Goal: Information Seeking & Learning: Learn about a topic

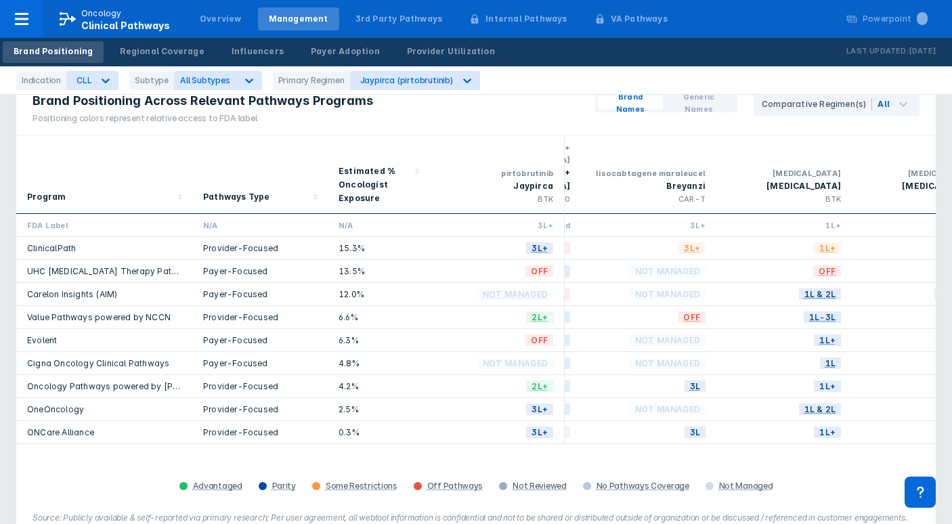
scroll to position [0, 58]
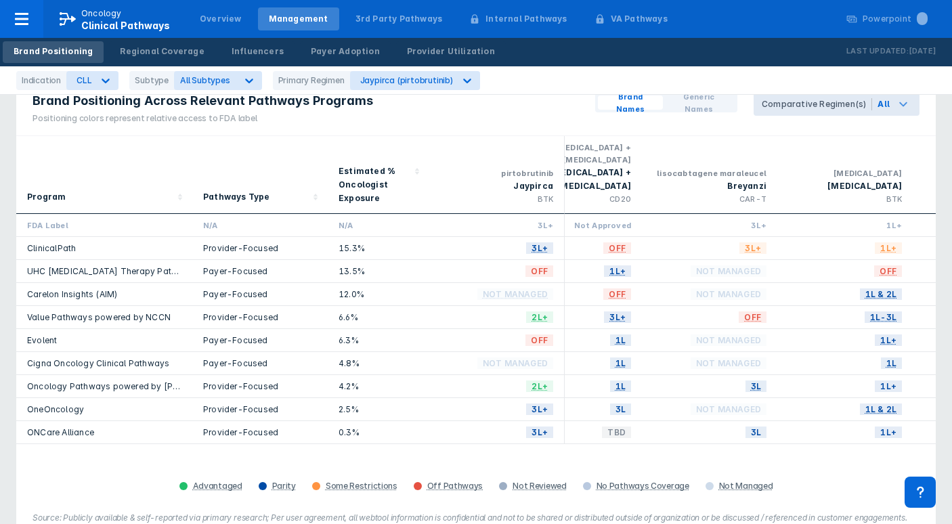
click at [914, 106] on div "All" at bounding box center [895, 104] width 47 height 23
click at [686, 123] on div "Brand Names Generic Names Comparative Regimen(s) All" at bounding box center [757, 106] width 357 height 59
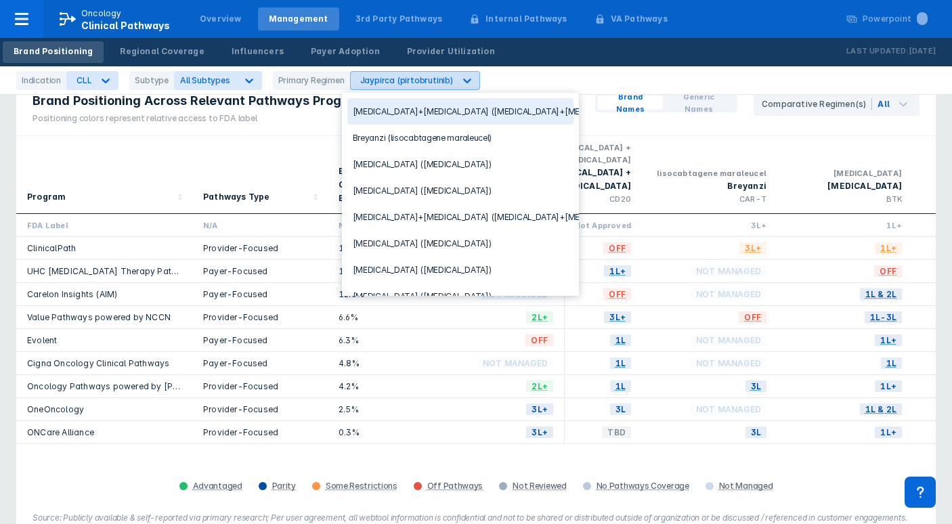
click at [418, 74] on div "Jaypirca (pirtobrutinib)" at bounding box center [403, 81] width 104 height 18
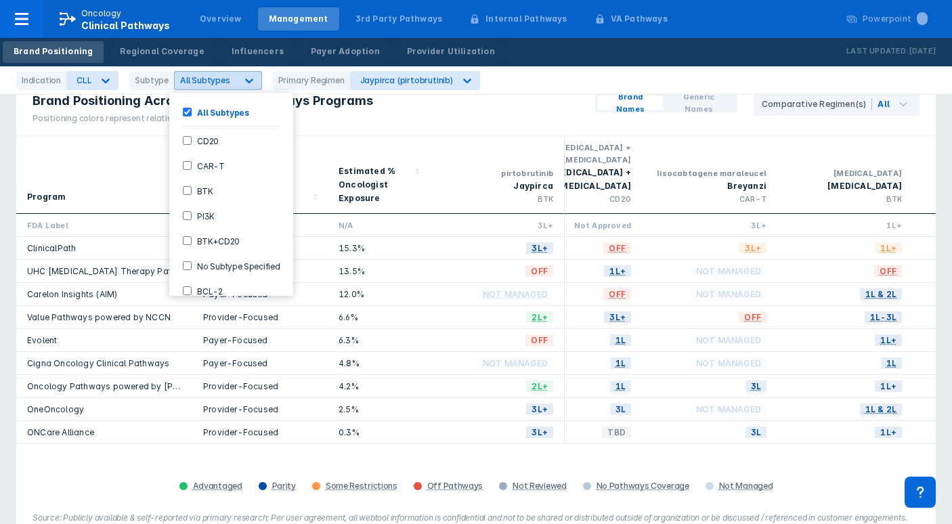
click at [237, 74] on div at bounding box center [249, 80] width 24 height 24
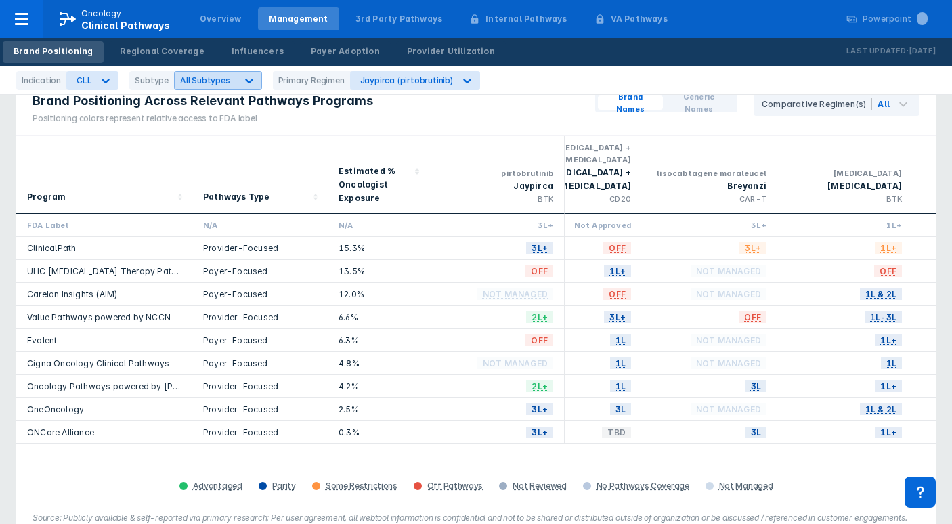
click at [237, 74] on div at bounding box center [249, 80] width 24 height 24
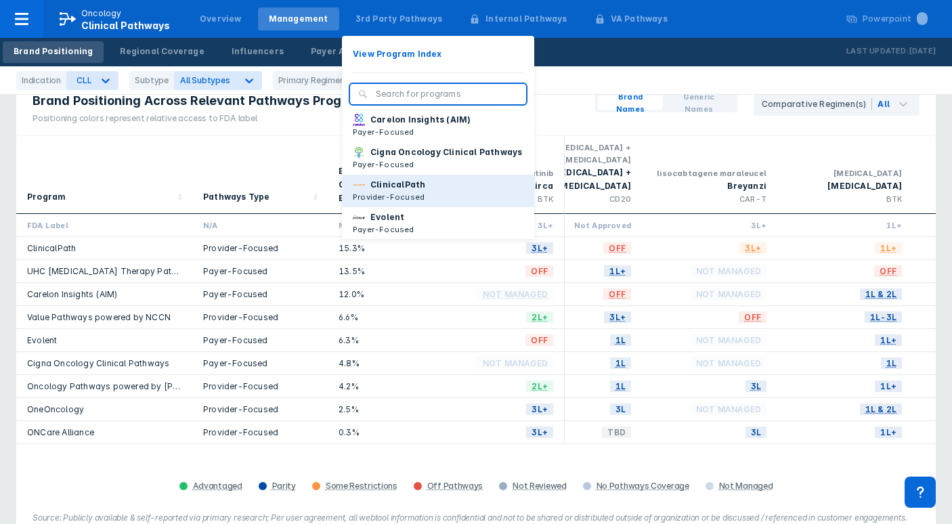
click at [397, 203] on p "Provider-Focused" at bounding box center [389, 197] width 72 height 12
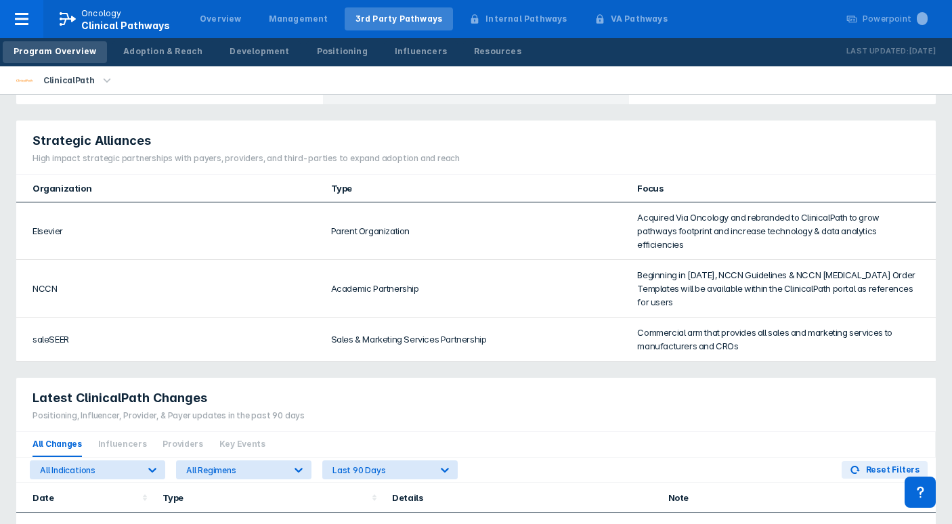
scroll to position [866, 0]
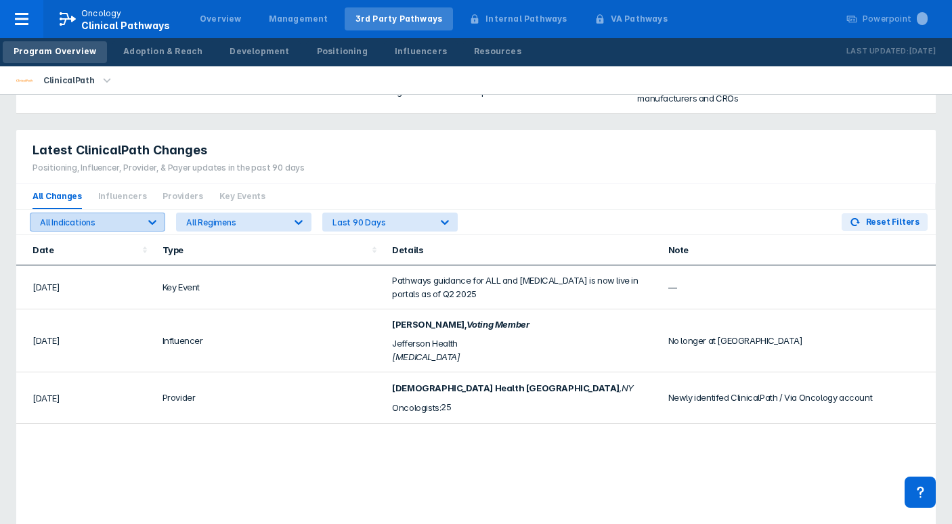
click at [122, 217] on div "All Indications" at bounding box center [89, 222] width 98 height 10
click at [84, 201] on div "No options" at bounding box center [72, 208] width 74 height 24
click at [115, 210] on div "All Indications All Regimens Last 90 Days" at bounding box center [243, 222] width 439 height 24
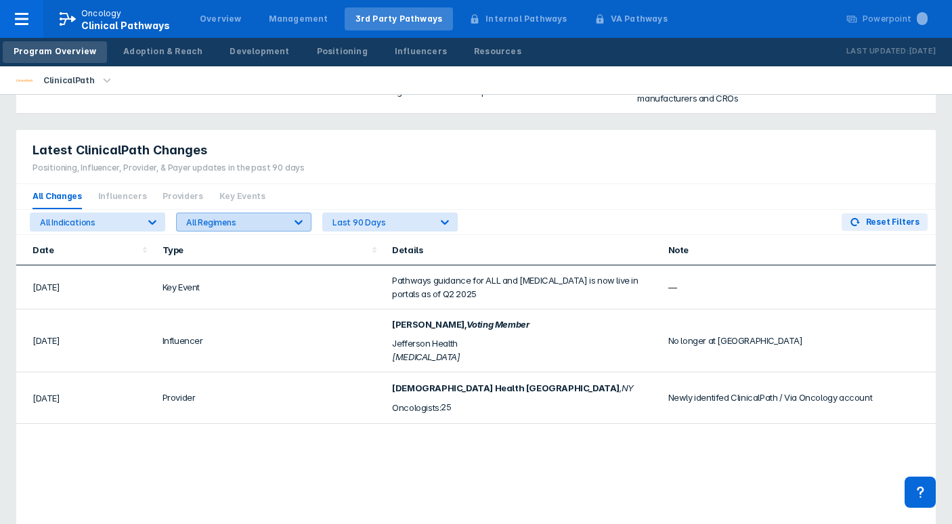
click at [205, 217] on div "All Regimens" at bounding box center [235, 222] width 98 height 10
click at [198, 217] on div "All Regimens" at bounding box center [235, 222] width 98 height 10
click at [868, 213] on button "Reset Filters" at bounding box center [885, 222] width 86 height 18
click at [869, 213] on button "Reset Filters" at bounding box center [885, 222] width 86 height 18
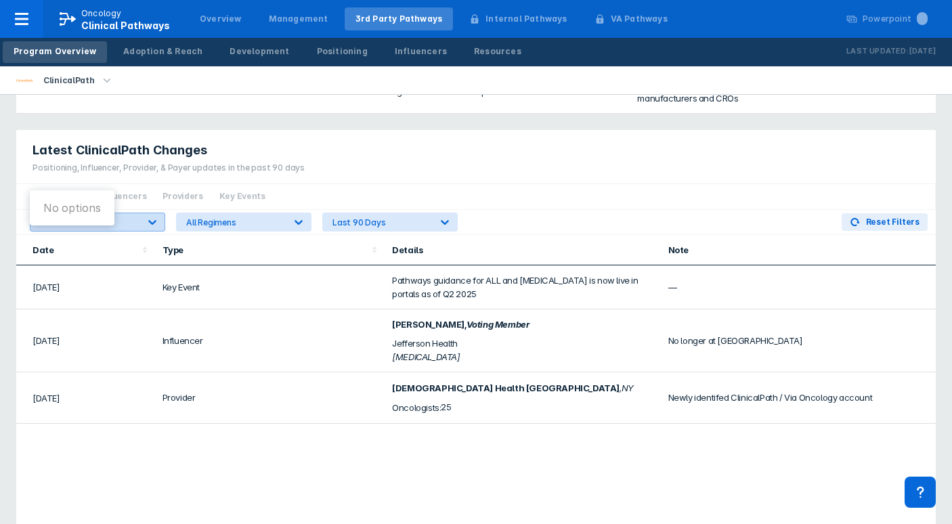
click at [142, 210] on div at bounding box center [152, 222] width 24 height 24
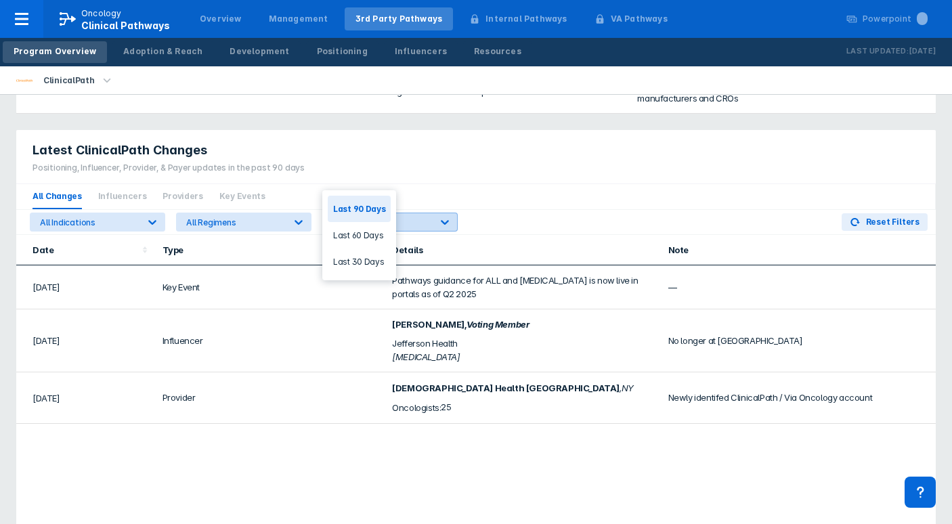
click at [400, 217] on div "Last 90 Days" at bounding box center [382, 222] width 98 height 10
click at [377, 184] on div "All Changes Influencers Providers Key Events" at bounding box center [476, 197] width 920 height 26
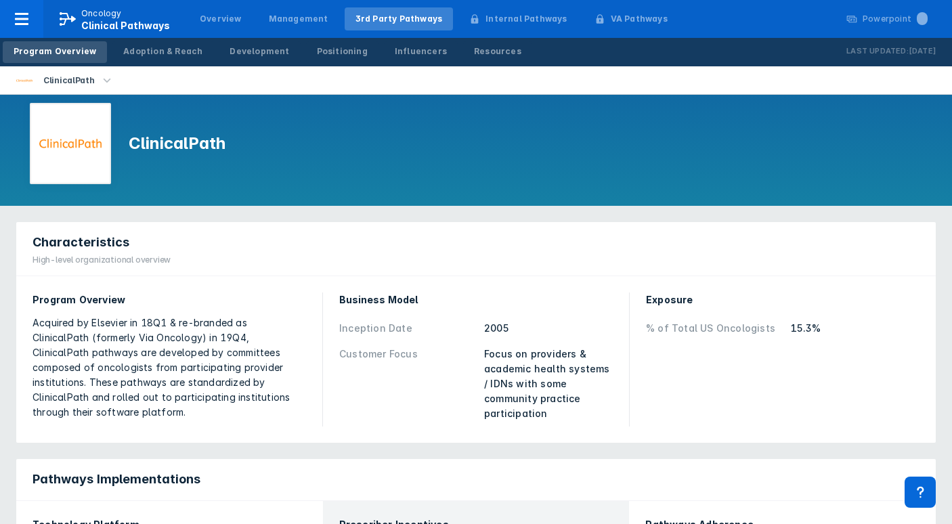
scroll to position [0, 0]
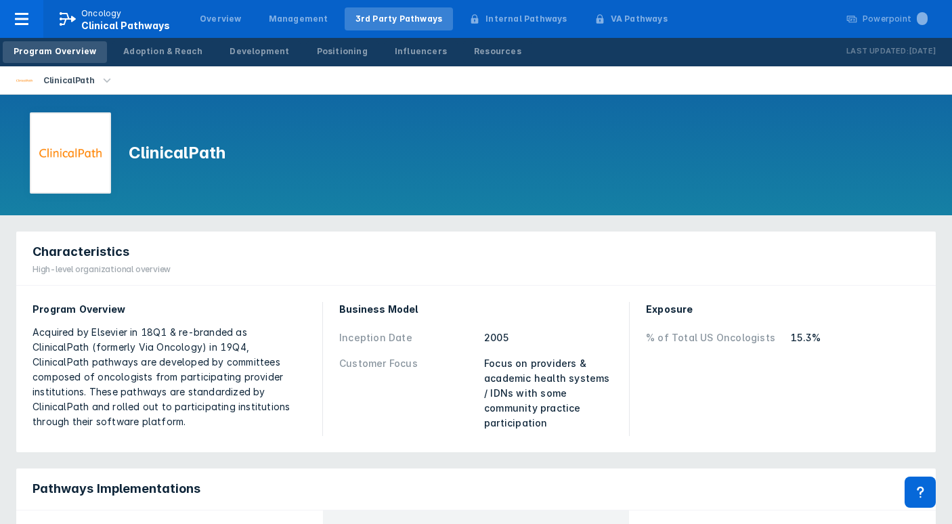
click at [100, 80] on icon "button" at bounding box center [107, 80] width 15 height 15
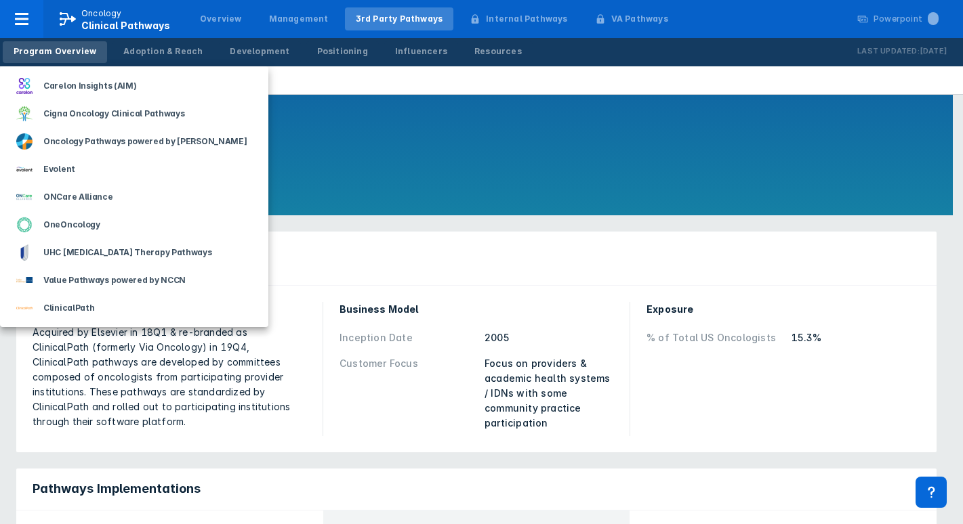
click at [318, 182] on div at bounding box center [481, 262] width 963 height 524
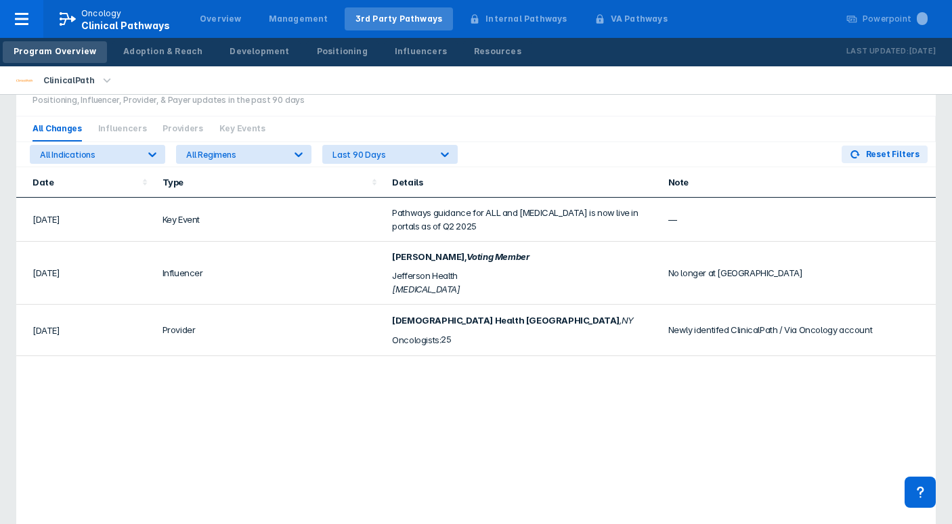
scroll to position [942, 0]
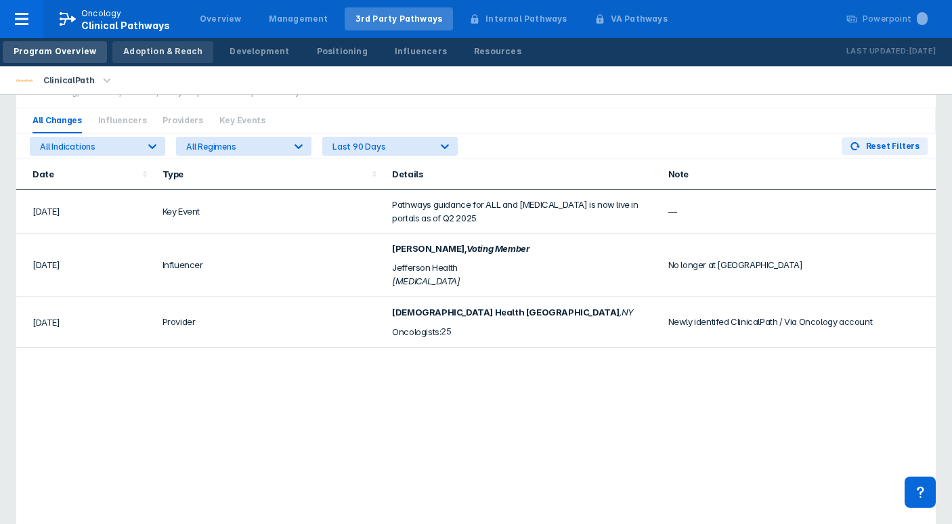
click at [175, 53] on div "Adoption & Reach" at bounding box center [162, 51] width 79 height 12
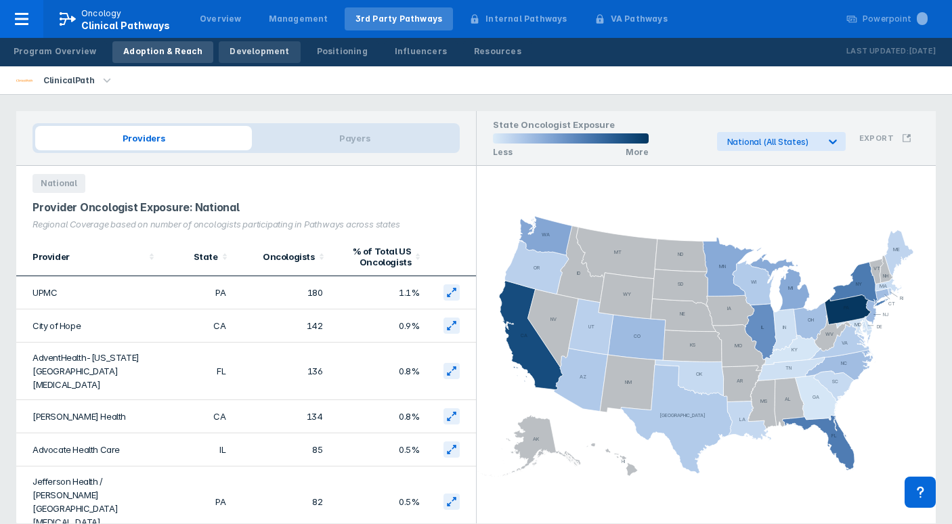
click at [230, 54] on div "Development" at bounding box center [260, 51] width 60 height 12
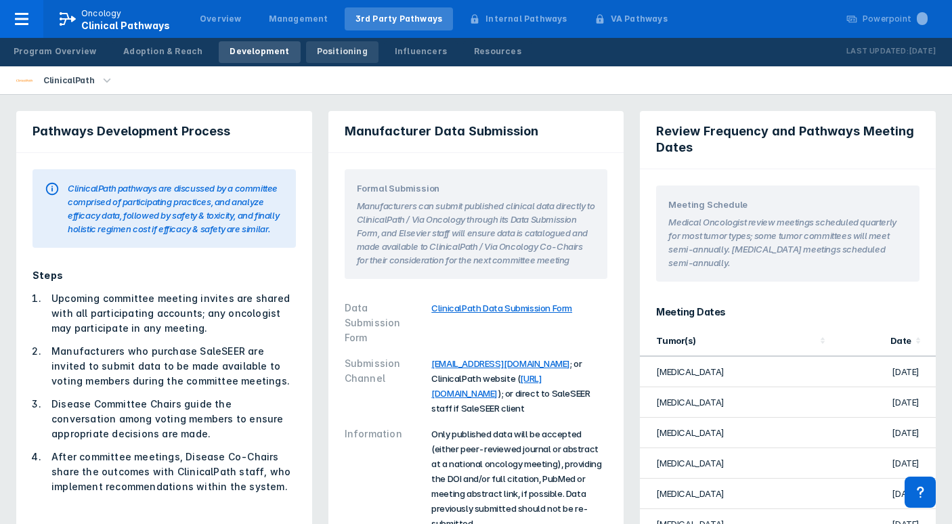
click at [328, 52] on div "Positioning" at bounding box center [342, 51] width 51 height 12
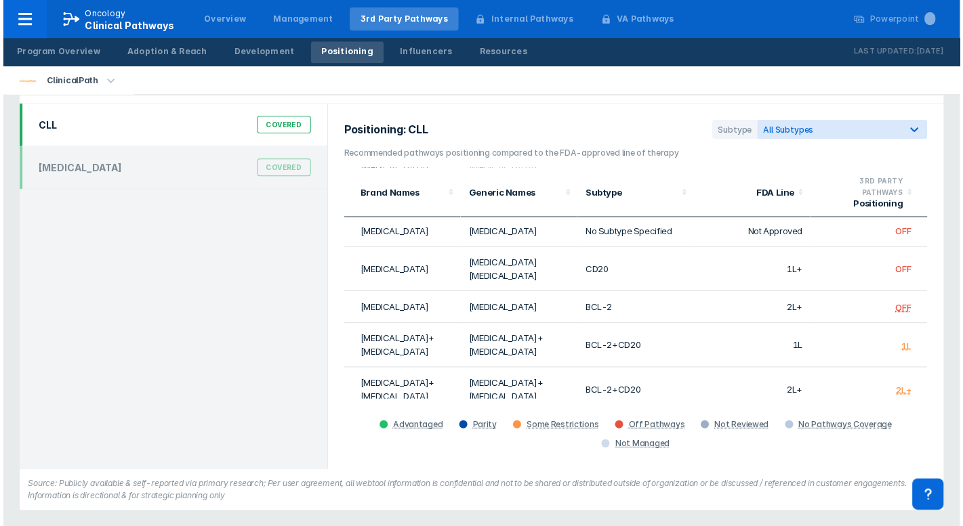
scroll to position [62, 0]
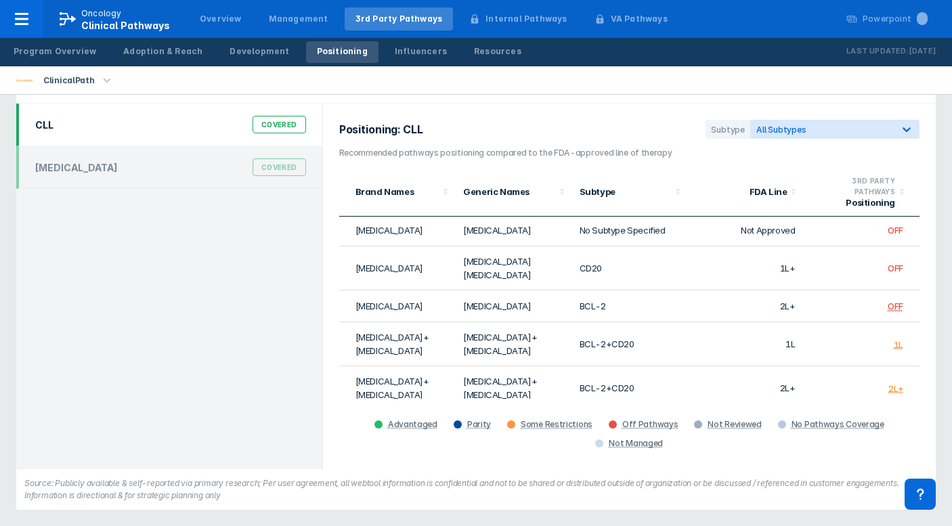
click at [104, 81] on icon "button" at bounding box center [107, 80] width 7 height 4
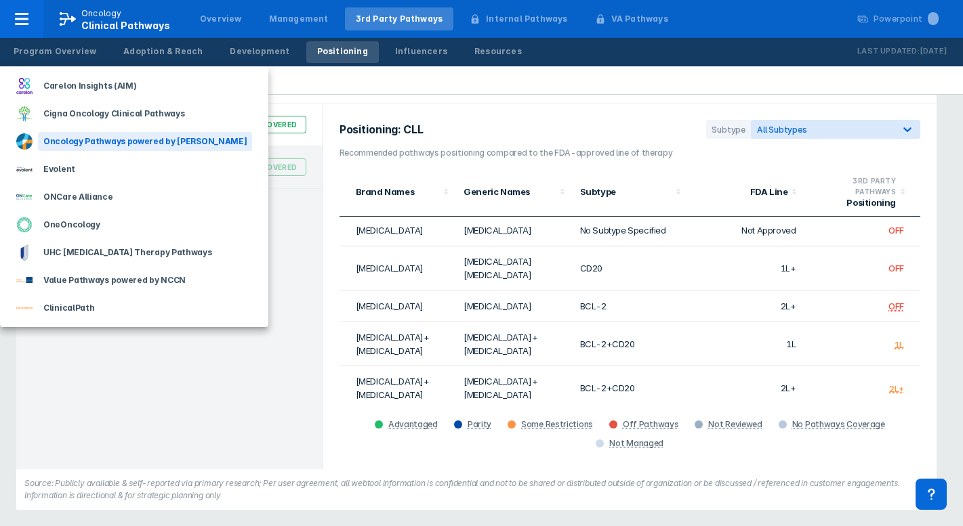
click at [117, 138] on div "Oncology Pathways powered by [PERSON_NAME]" at bounding box center [145, 141] width 214 height 19
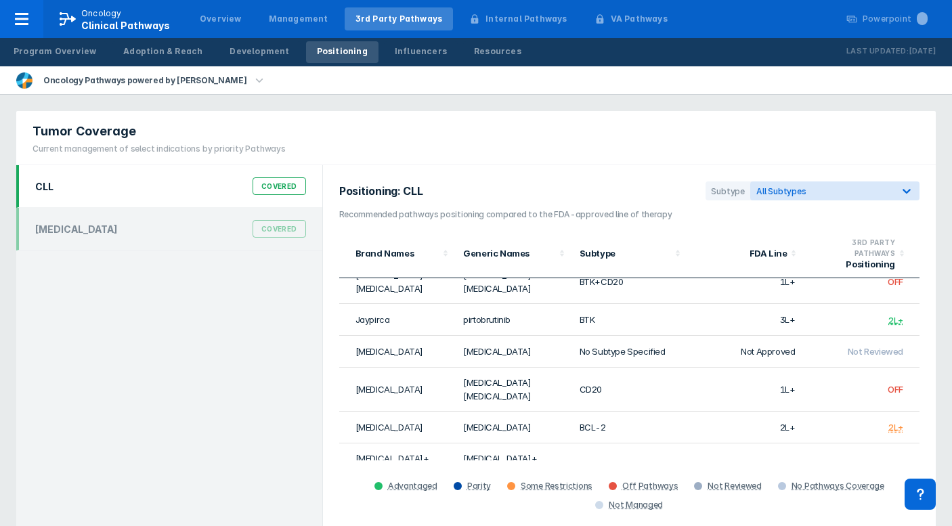
scroll to position [352, 0]
click at [252, 84] on icon "button" at bounding box center [259, 80] width 15 height 15
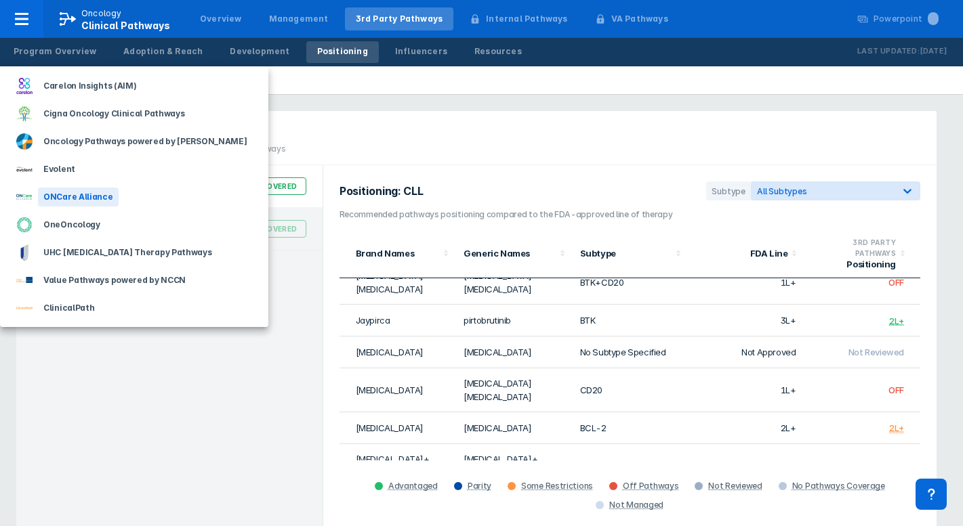
click at [89, 197] on div "ONCare Alliance" at bounding box center [78, 197] width 81 height 19
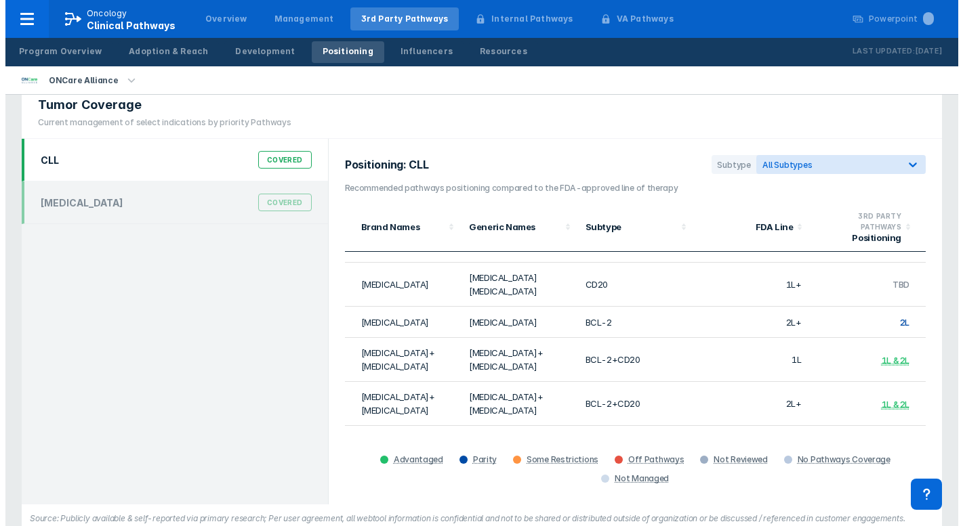
scroll to position [62, 0]
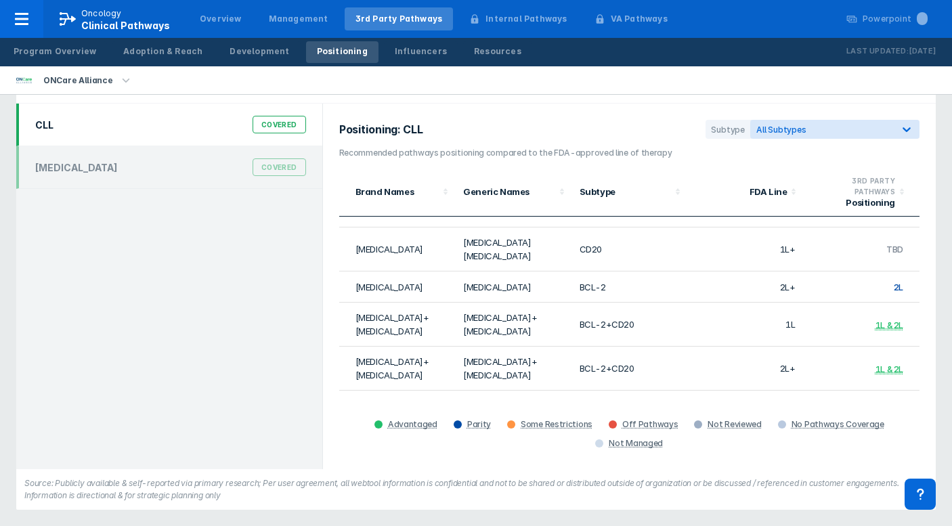
click at [123, 76] on icon "button" at bounding box center [126, 80] width 15 height 15
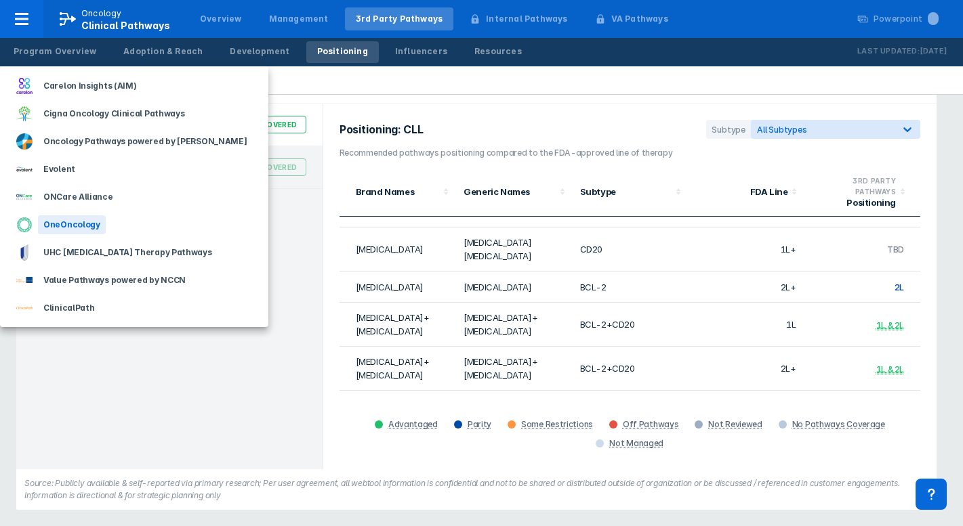
click at [97, 222] on div "OneOncology" at bounding box center [72, 224] width 68 height 19
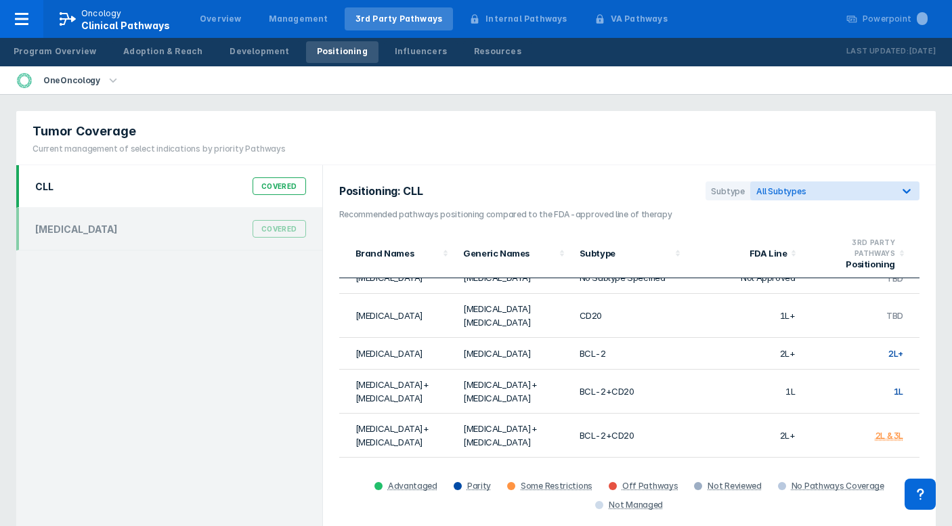
scroll to position [431, 0]
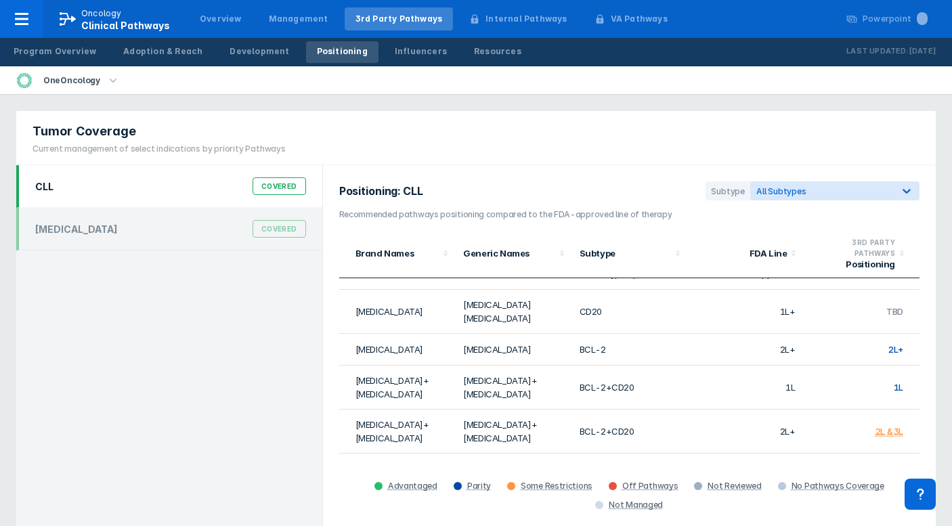
click at [111, 79] on icon "button" at bounding box center [113, 80] width 15 height 15
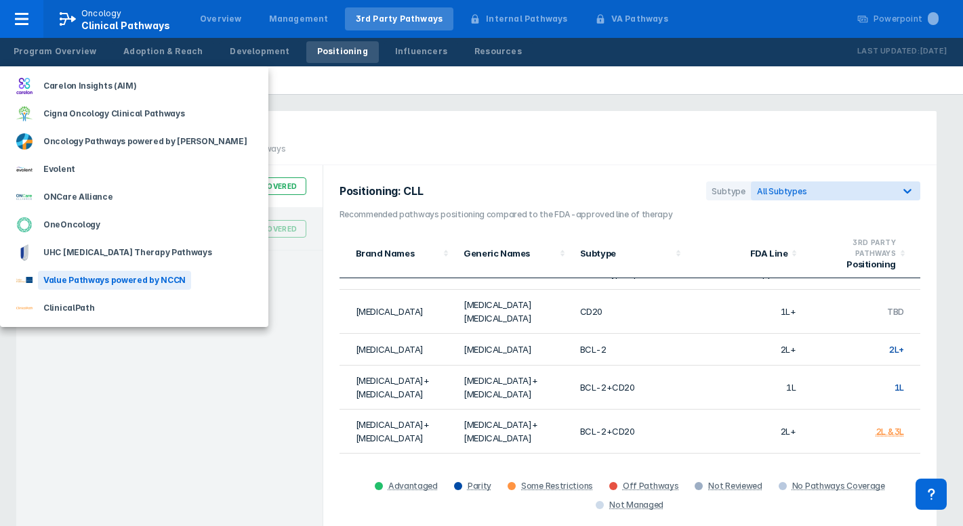
click at [77, 277] on div "Value Pathways powered by NCCN" at bounding box center [114, 280] width 153 height 19
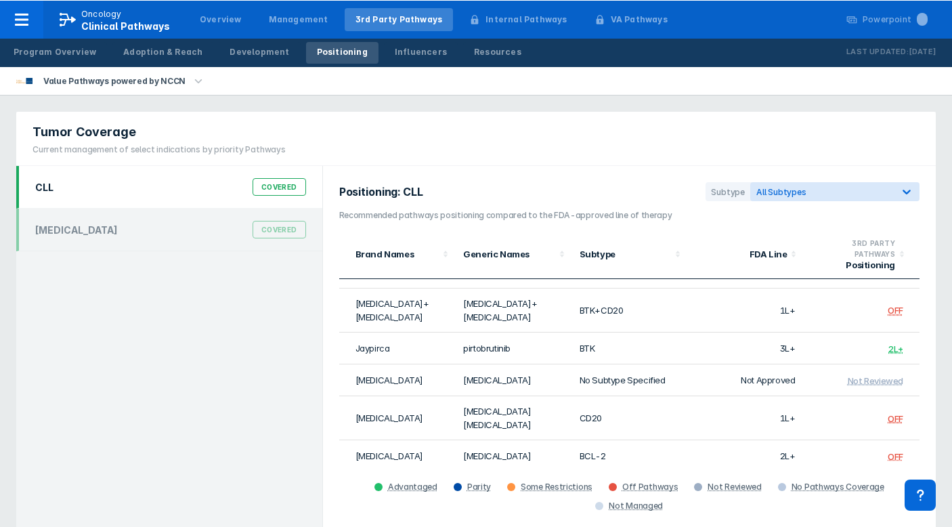
scroll to position [325, 0]
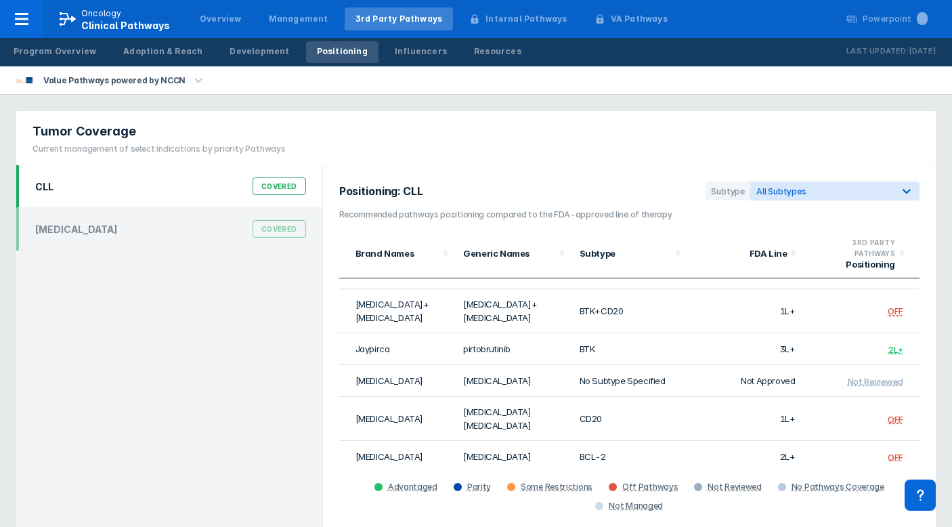
click at [191, 75] on icon "button" at bounding box center [198, 80] width 15 height 15
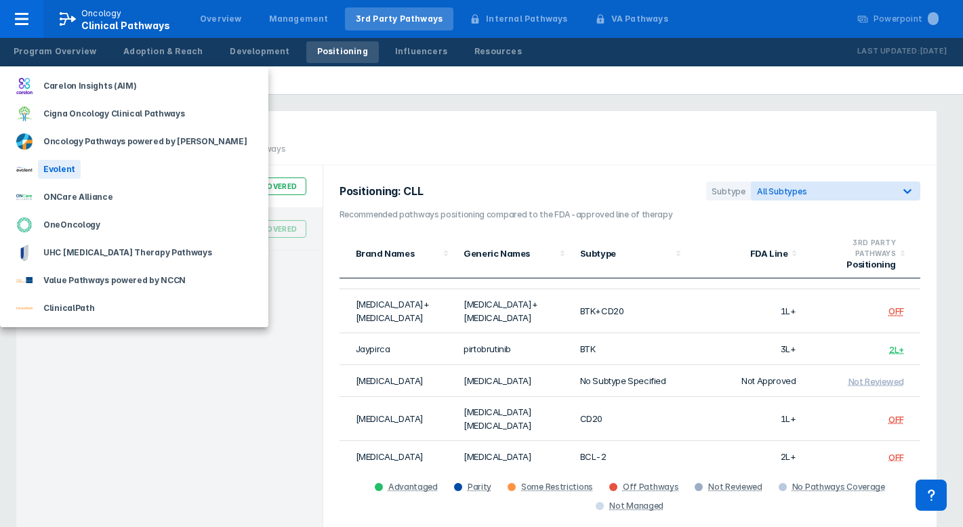
click at [82, 162] on div "Evolent" at bounding box center [134, 169] width 268 height 28
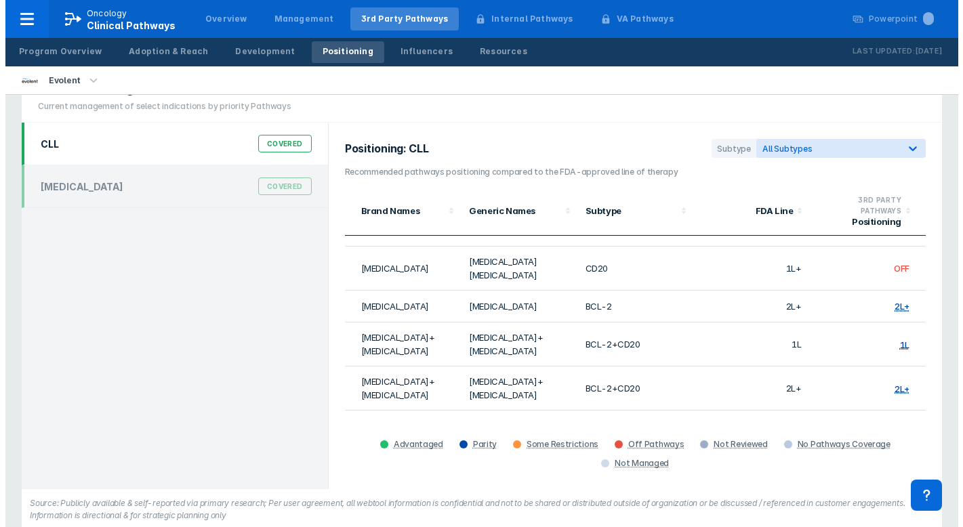
scroll to position [61, 0]
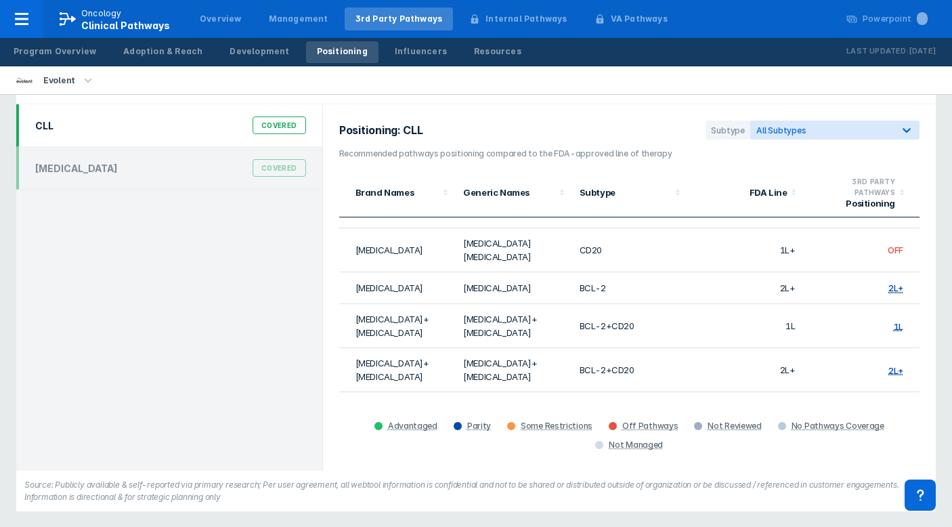
click at [81, 83] on icon "button" at bounding box center [88, 80] width 15 height 15
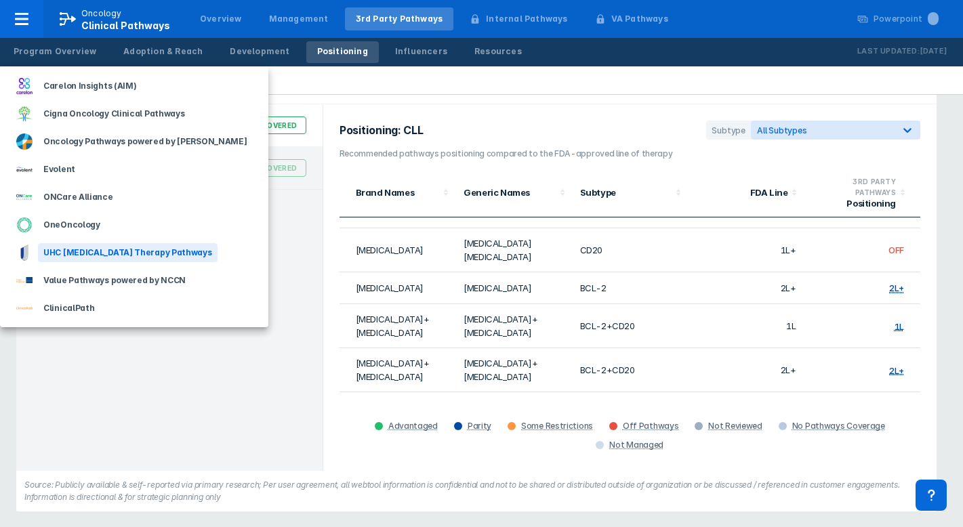
click at [66, 255] on div "UHC [MEDICAL_DATA] Therapy Pathways" at bounding box center [128, 252] width 180 height 19
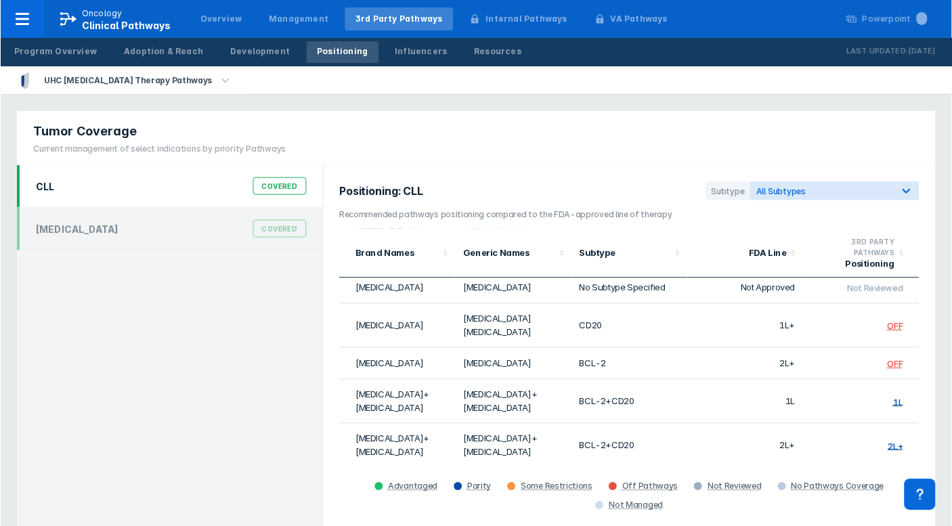
scroll to position [433, 0]
